Goal: Task Accomplishment & Management: Use online tool/utility

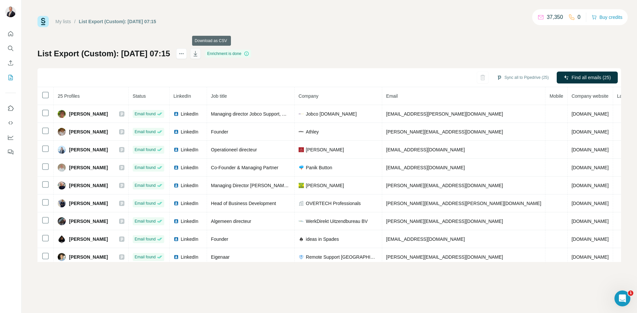
click at [197, 56] on icon "button" at bounding box center [195, 53] width 4 height 5
click at [9, 77] on icon "My lists" at bounding box center [10, 77] width 7 height 7
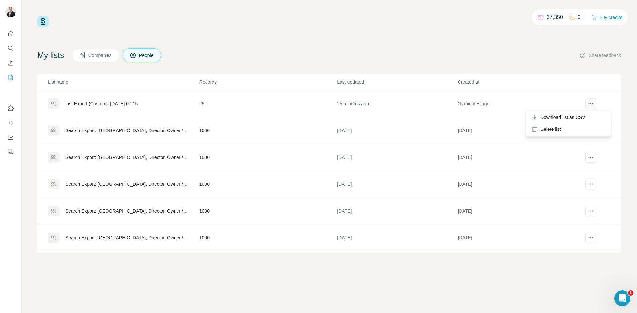
click at [587, 105] on icon "actions" at bounding box center [590, 104] width 7 height 7
click at [394, 55] on div "My lists Companies People Share feedback" at bounding box center [328, 55] width 583 height 14
click at [11, 65] on icon "Enrich CSV" at bounding box center [10, 63] width 7 height 7
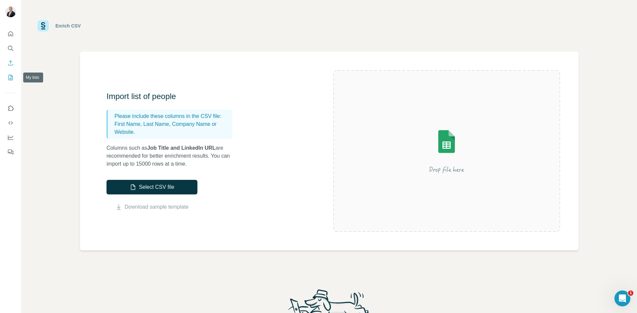
click at [8, 78] on icon "My lists" at bounding box center [10, 77] width 7 height 7
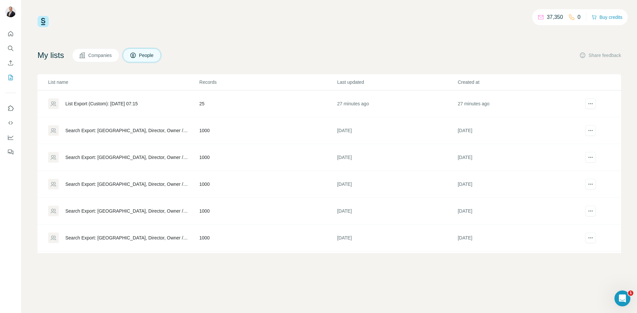
click at [151, 275] on div "37,350 0 Buy credits My lists Companies People Share feedback List name Records…" at bounding box center [329, 156] width 615 height 313
click at [241, 40] on div "37,350 0 Buy credits My lists Companies People Share feedback List name Records…" at bounding box center [328, 134] width 583 height 237
click at [293, 45] on div "37,350 0 Buy credits My lists Companies People Share feedback List name Records…" at bounding box center [328, 134] width 583 height 237
click at [272, 32] on div "37,350 0 Buy credits My lists Companies People Share feedback List name Records…" at bounding box center [328, 134] width 583 height 237
click at [262, 48] on div "37,350 0 Buy credits My lists Companies People Share feedback List name Records…" at bounding box center [328, 134] width 583 height 237
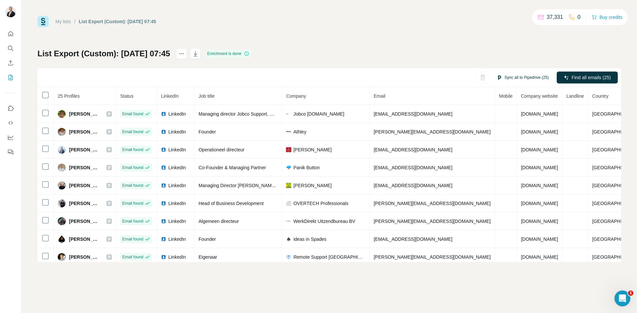
click at [521, 77] on button "Sync all to Pipedrive (25)" at bounding box center [522, 78] width 61 height 10
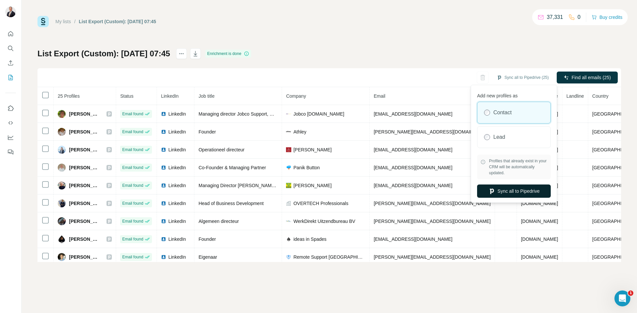
click at [518, 189] on button "Sync all to Pipedrive" at bounding box center [514, 191] width 74 height 13
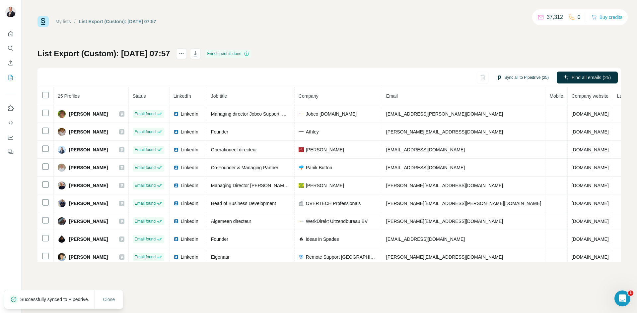
click at [522, 79] on button "Sync all to Pipedrive (25)" at bounding box center [522, 78] width 61 height 10
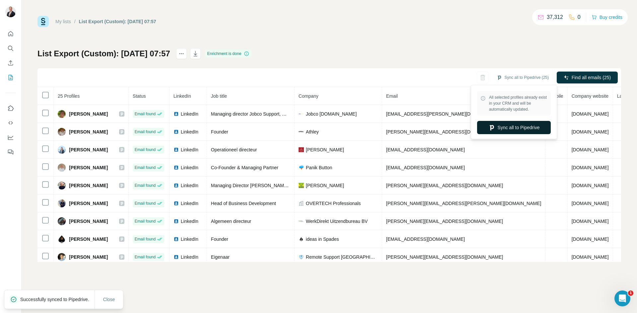
click at [505, 123] on button "Sync all to Pipedrive" at bounding box center [514, 127] width 74 height 13
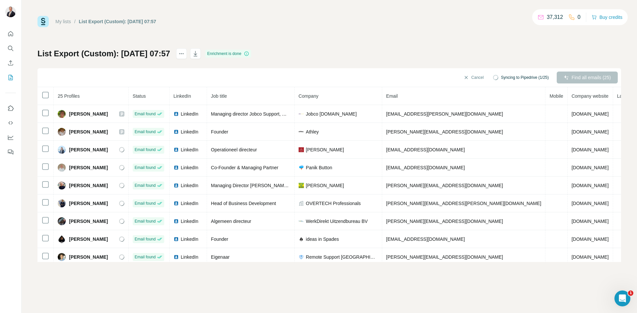
click at [373, 62] on div "List Export (Custom): 18/09/2025 07:57 Enrichment is done Cancel Syncing to Pip…" at bounding box center [328, 155] width 583 height 214
click at [395, 37] on div "My lists / List Export (Custom): 18/09/2025 07:57 37,312 0 Buy credits List Exp…" at bounding box center [328, 139] width 583 height 246
click at [454, 50] on div "List Export (Custom): 18/09/2025 07:57 Enrichment is done Sync all to Pipedrive…" at bounding box center [328, 155] width 583 height 214
click at [337, 42] on div "My lists / List Export (Custom): 18/09/2025 07:57 37,312 0 Buy credits List Exp…" at bounding box center [328, 139] width 583 height 246
drag, startPoint x: 226, startPoint y: 24, endPoint x: 231, endPoint y: 14, distance: 11.1
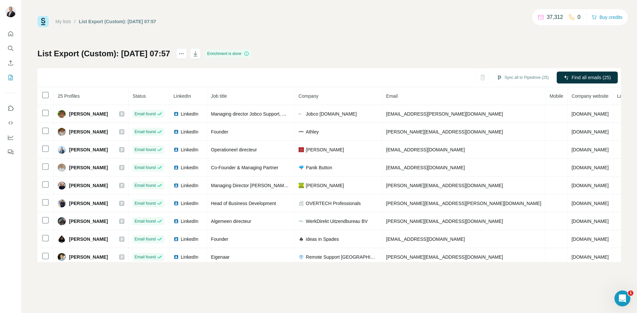
click at [226, 24] on div "My lists / List Export (Custom): 18/09/2025 07:57 37,312 0 Buy credits" at bounding box center [328, 21] width 583 height 11
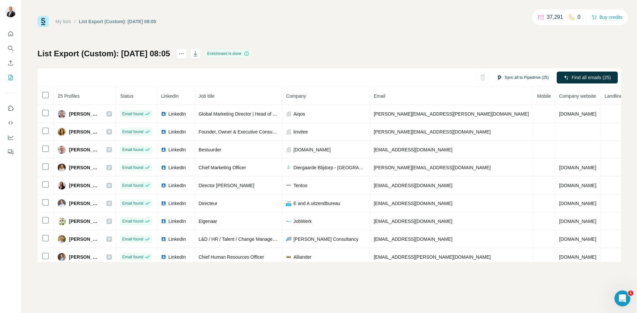
click at [509, 75] on button "Sync all to Pipedrive (25)" at bounding box center [522, 78] width 61 height 10
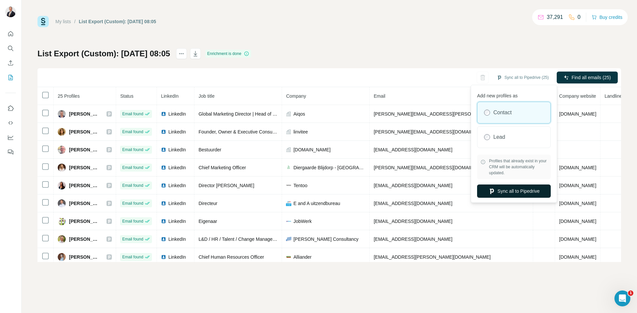
click at [497, 190] on button "Sync all to Pipedrive" at bounding box center [514, 191] width 74 height 13
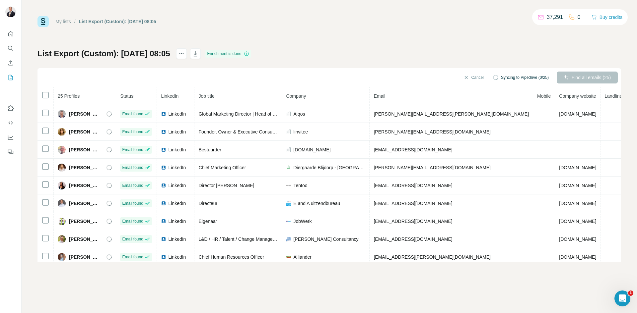
click at [314, 47] on div "My lists / List Export (Custom): 18/09/2025 08:05 37,291 0 Buy credits List Exp…" at bounding box center [328, 139] width 583 height 246
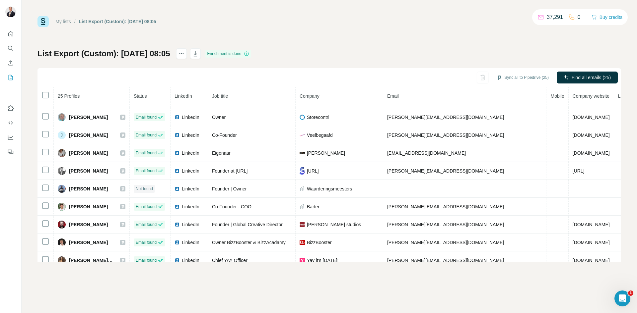
scroll to position [294, 0]
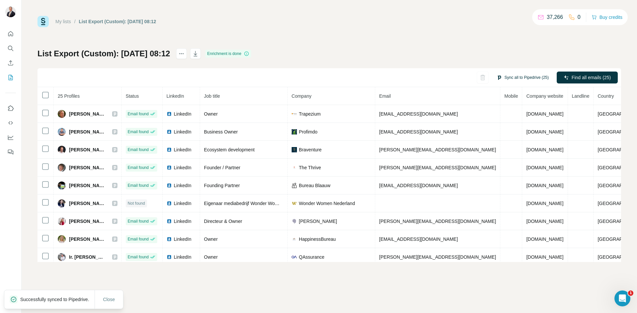
click at [522, 76] on button "Sync all to Pipedrive (25)" at bounding box center [522, 78] width 61 height 10
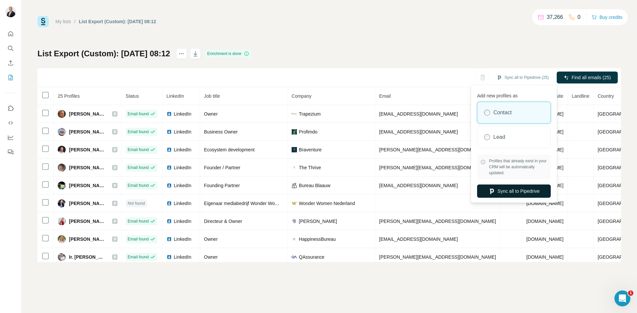
click at [517, 189] on button "Sync all to Pipedrive" at bounding box center [514, 191] width 74 height 13
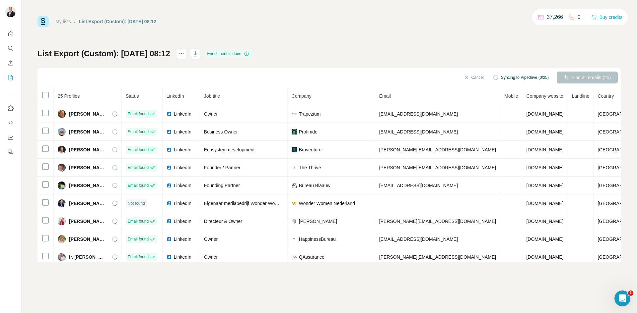
click at [399, 48] on div "My lists / List Export (Custom): [DATE] 08:12 37,266 0 Buy credits List Export …" at bounding box center [328, 139] width 583 height 246
click at [216, 27] on div "My lists / List Export (Custom): [DATE] 08:12 37,266 0 Buy credits" at bounding box center [328, 21] width 583 height 11
click at [374, 58] on div "List Export (Custom): [DATE] 08:12 Enrichment is done Sync all to Pipedrive (25…" at bounding box center [328, 155] width 583 height 214
